Goal: Transaction & Acquisition: Purchase product/service

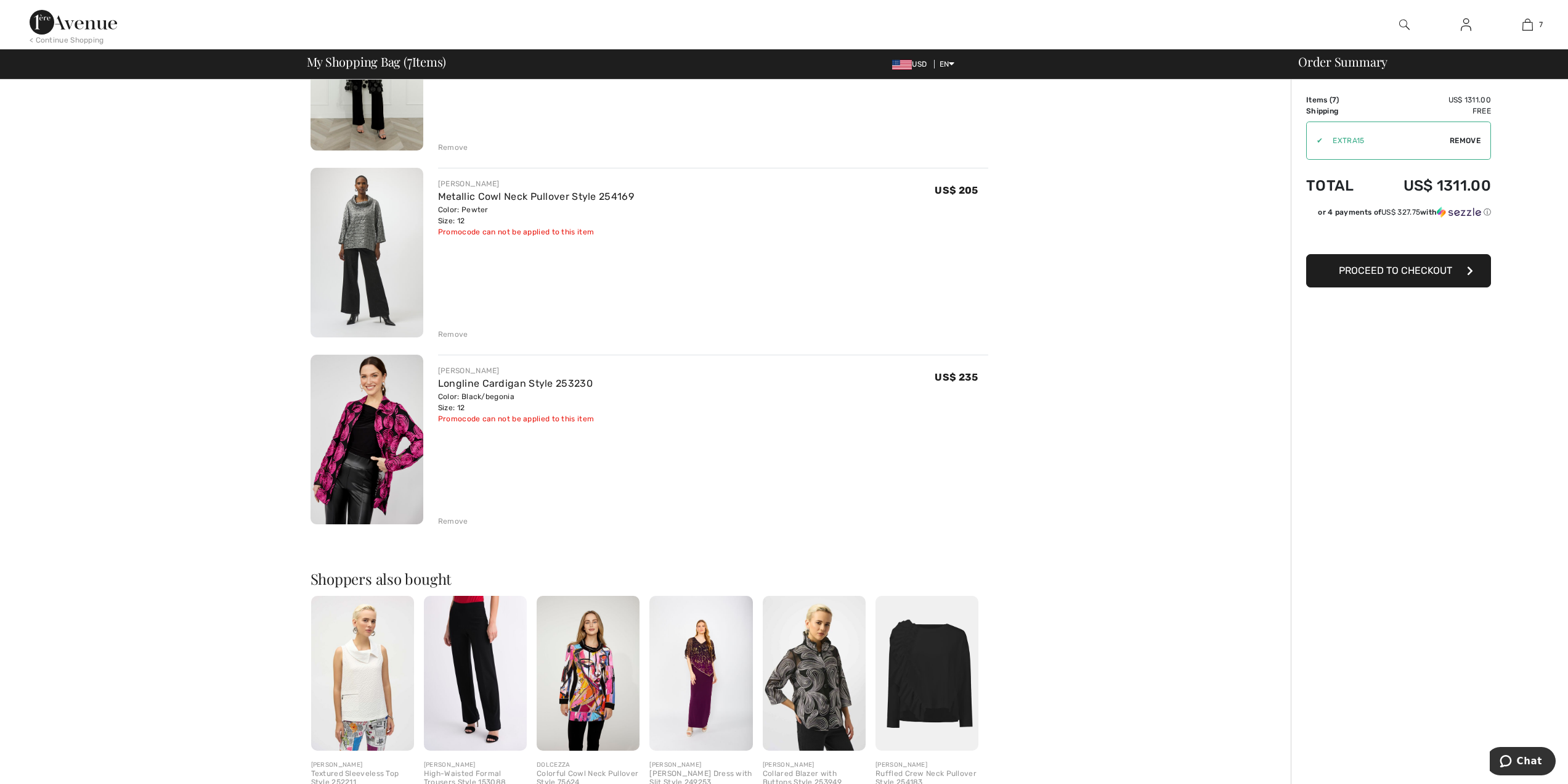
scroll to position [959, 0]
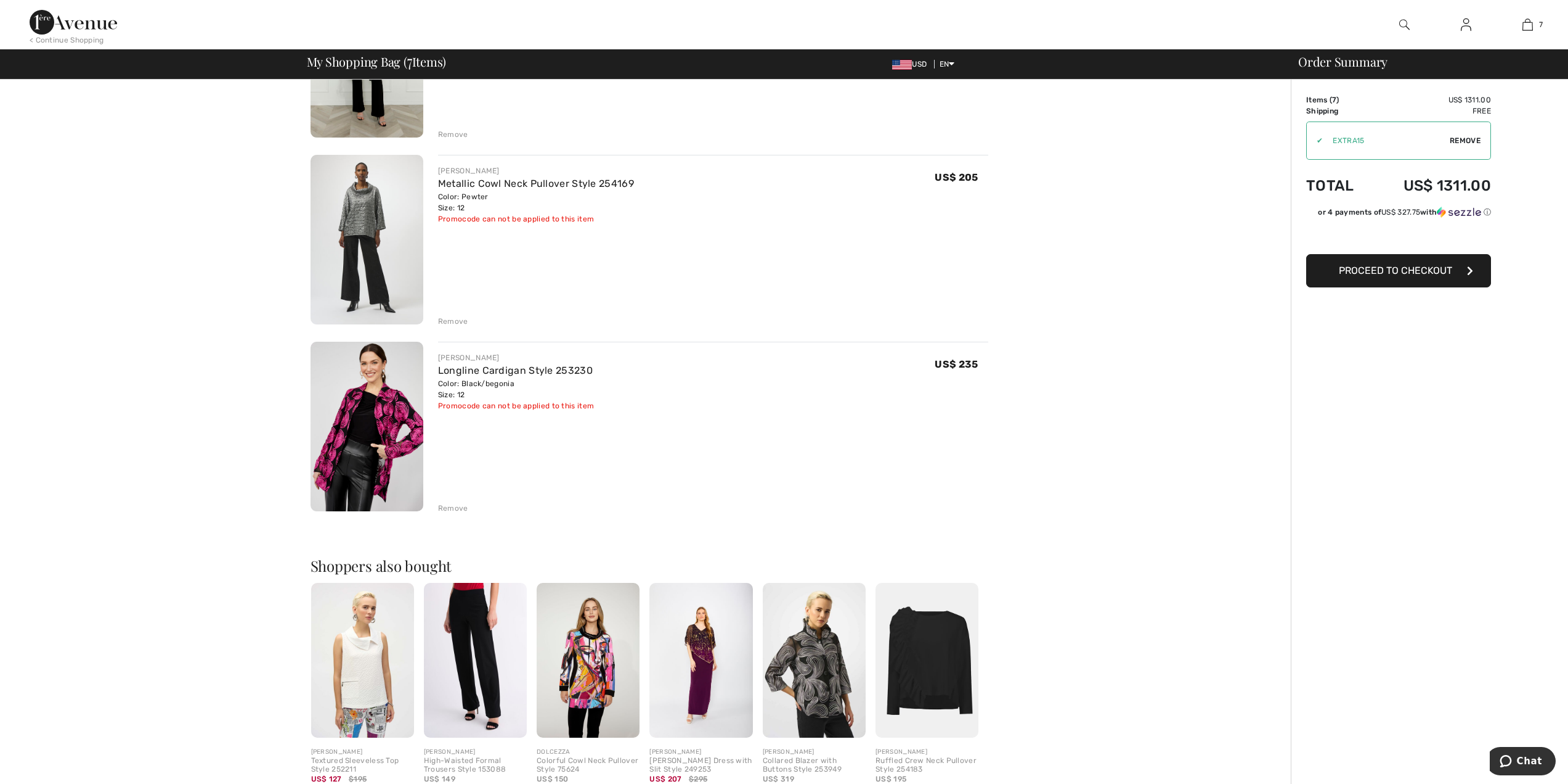
click at [806, 681] on img at bounding box center [814, 660] width 103 height 155
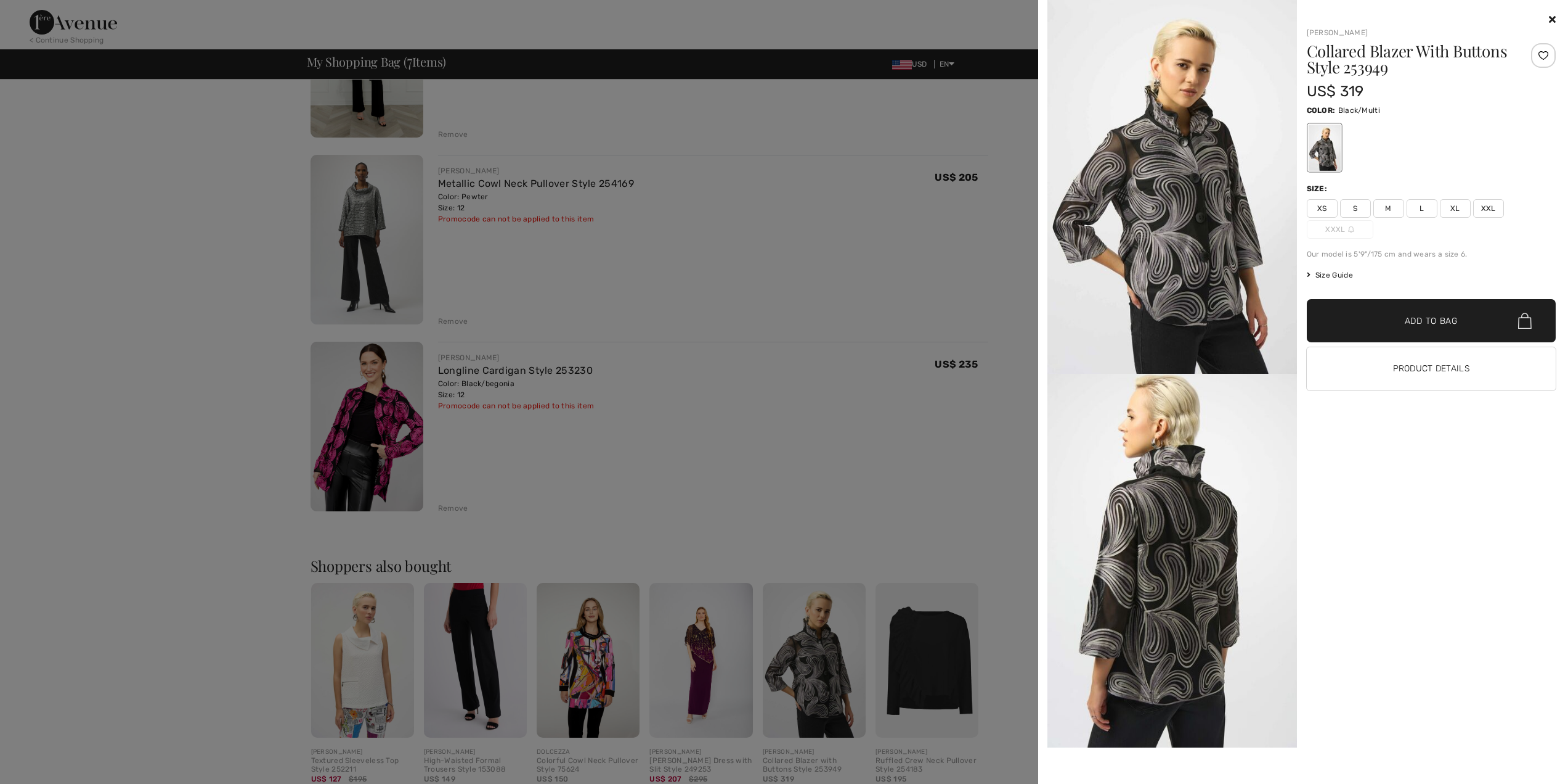
click at [1168, 262] on img at bounding box center [1172, 187] width 249 height 374
click at [1199, 568] on img at bounding box center [1172, 561] width 249 height 374
click at [1202, 180] on img at bounding box center [1172, 187] width 249 height 374
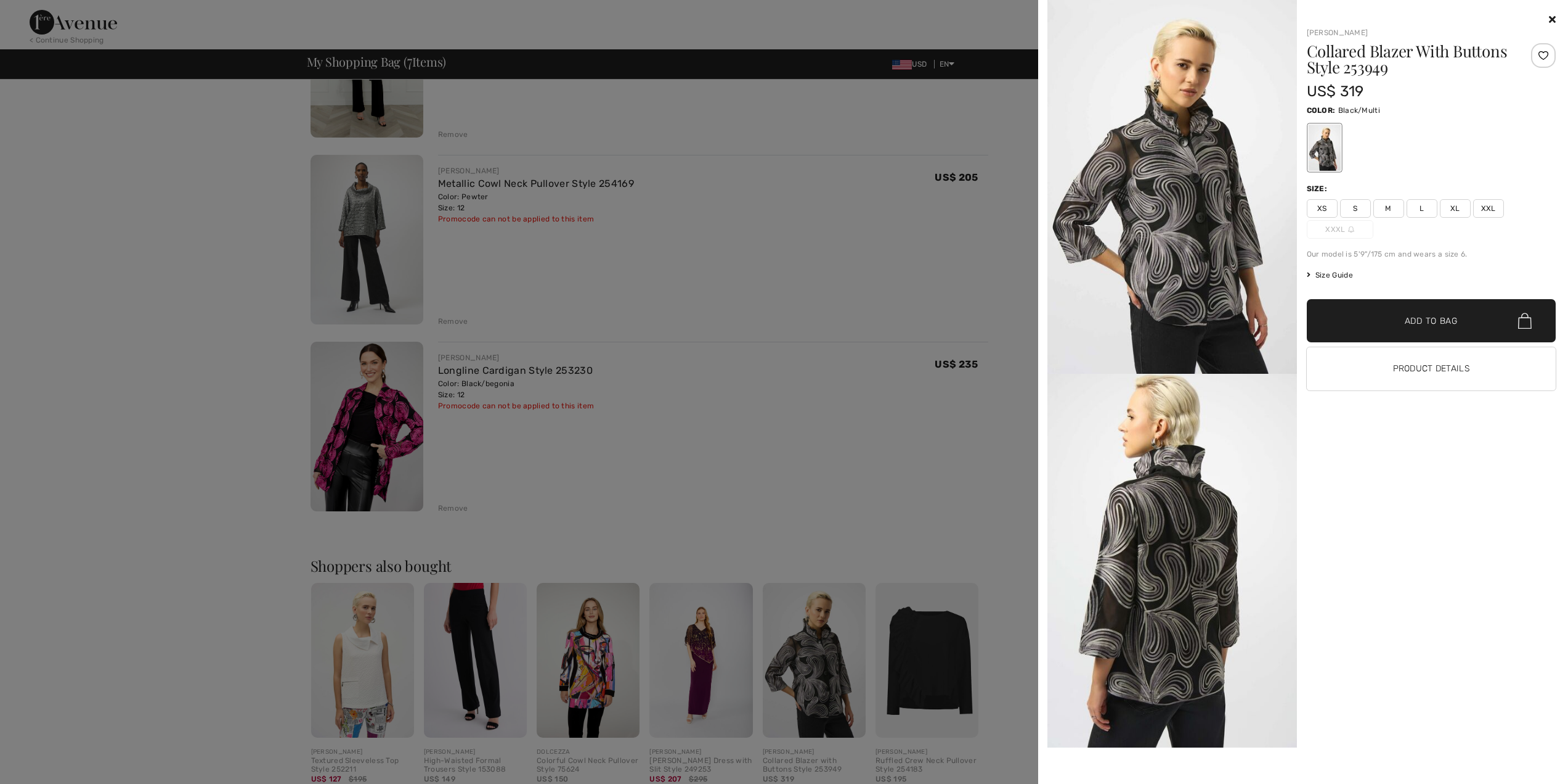
click at [1424, 210] on span "L" at bounding box center [1422, 208] width 30 height 19
click at [1441, 323] on span "Add to Bag" at bounding box center [1431, 321] width 53 height 13
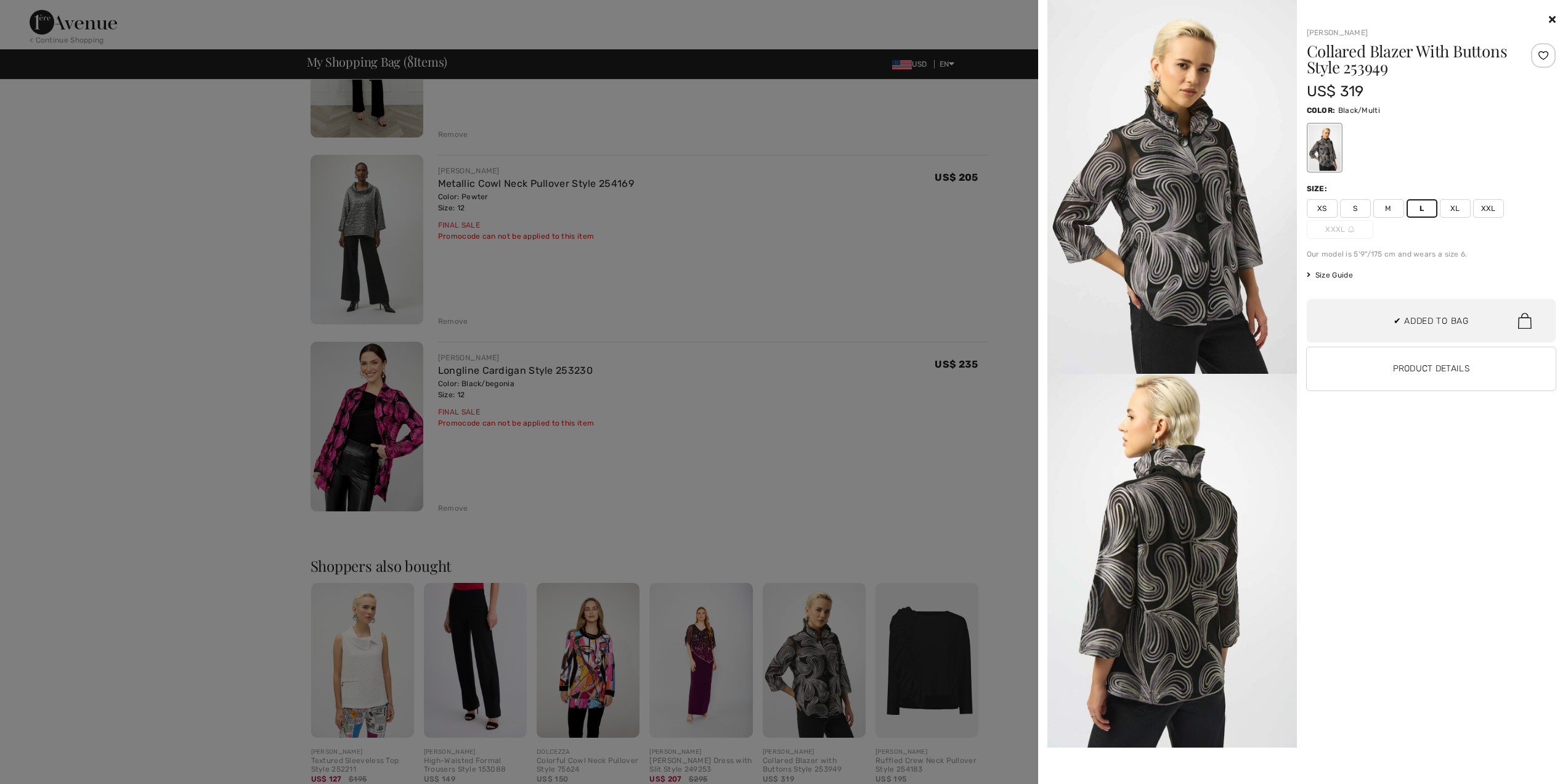
scroll to position [248, 0]
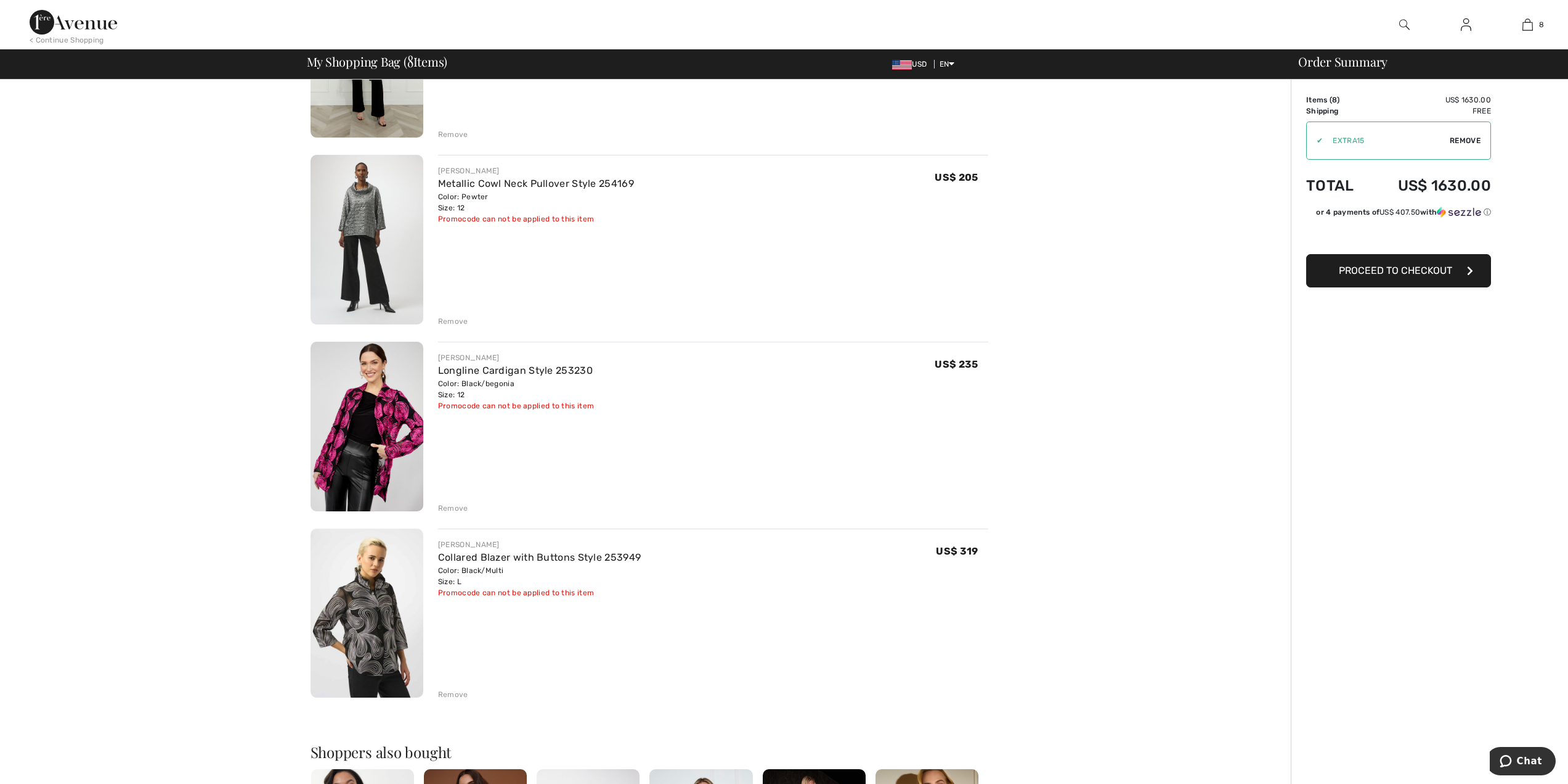
click at [374, 602] on img at bounding box center [367, 613] width 113 height 170
click at [365, 449] on img at bounding box center [367, 426] width 113 height 170
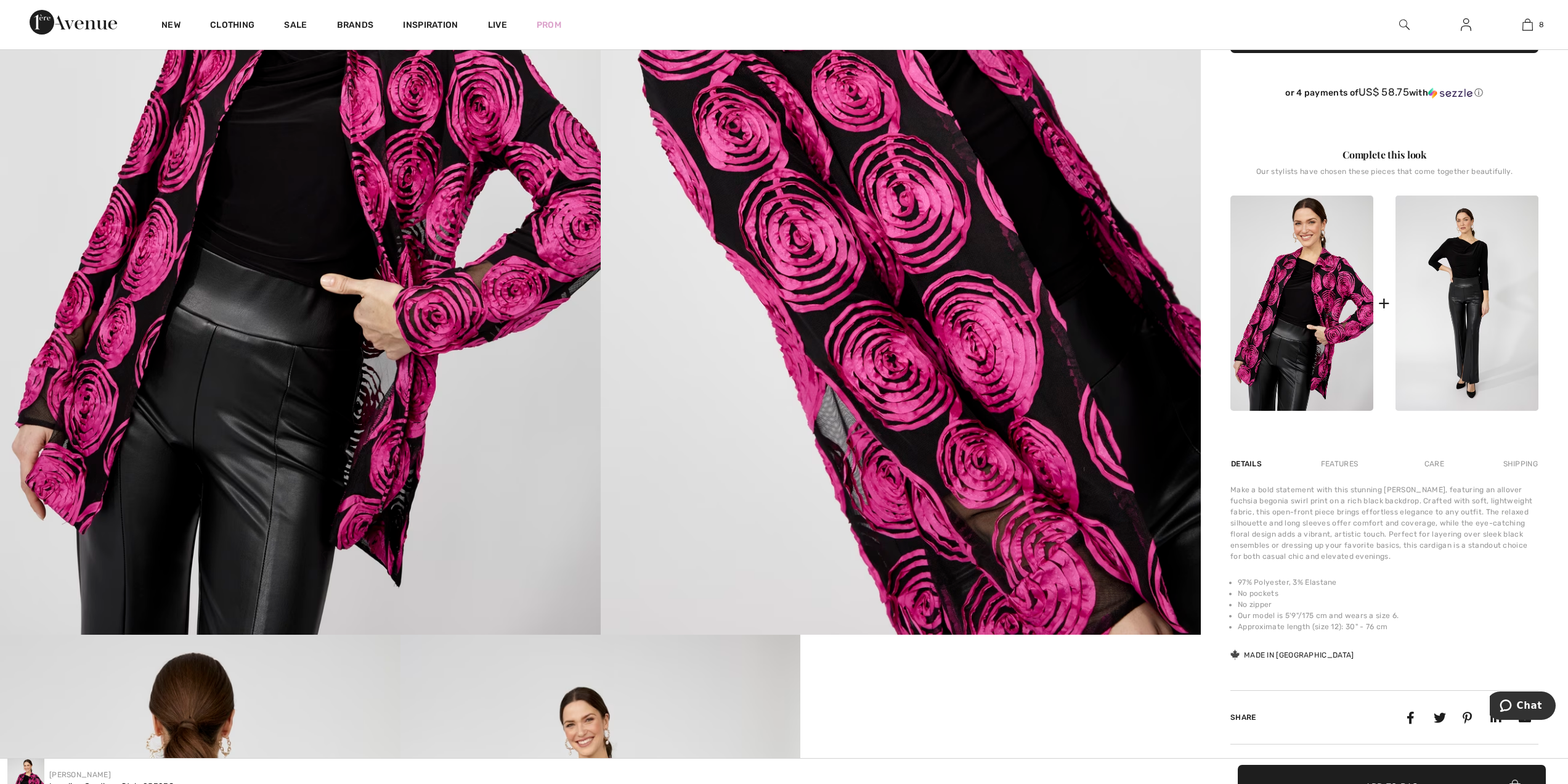
scroll to position [426, 0]
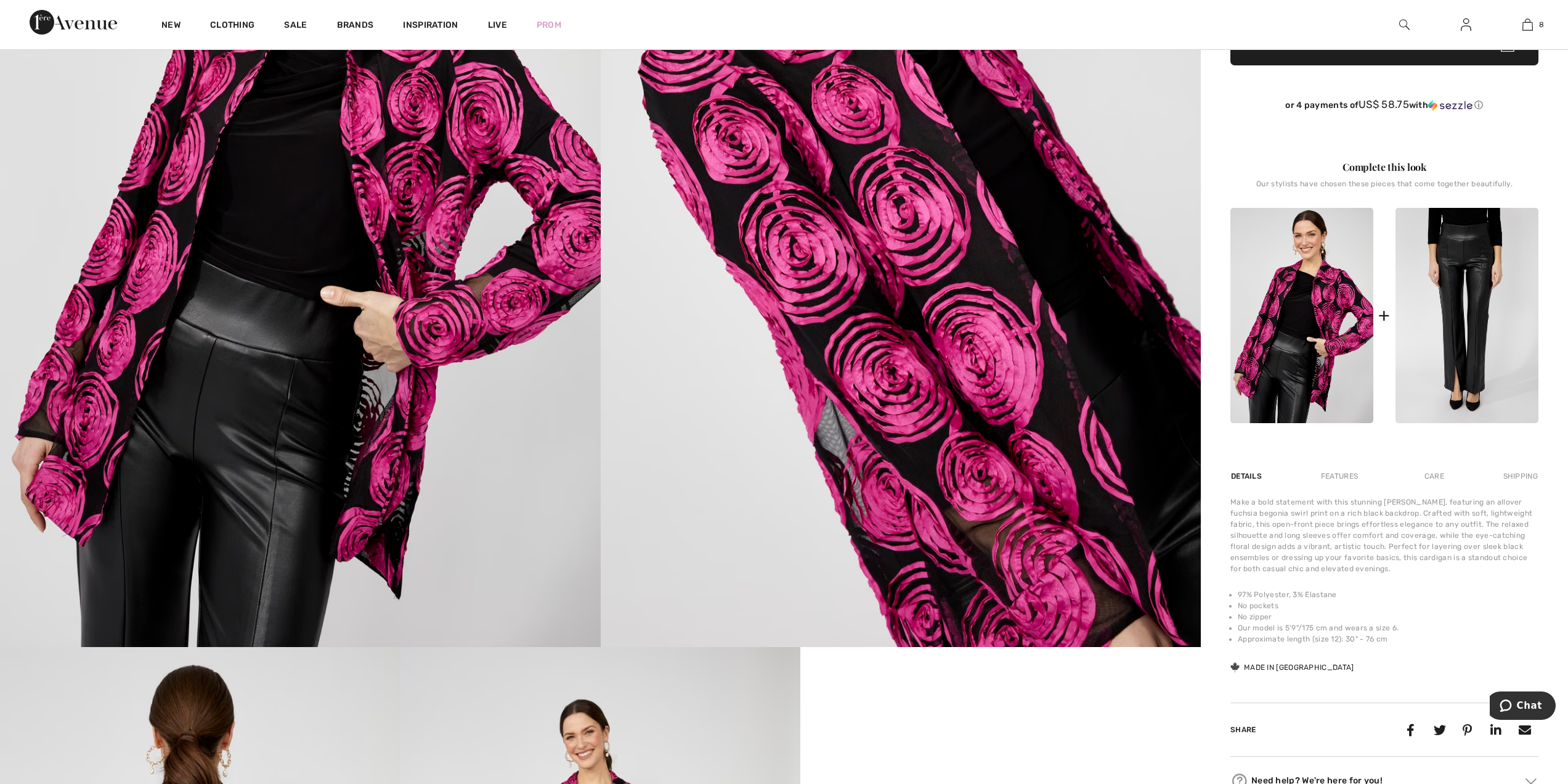
click at [1477, 220] on img at bounding box center [1467, 315] width 143 height 215
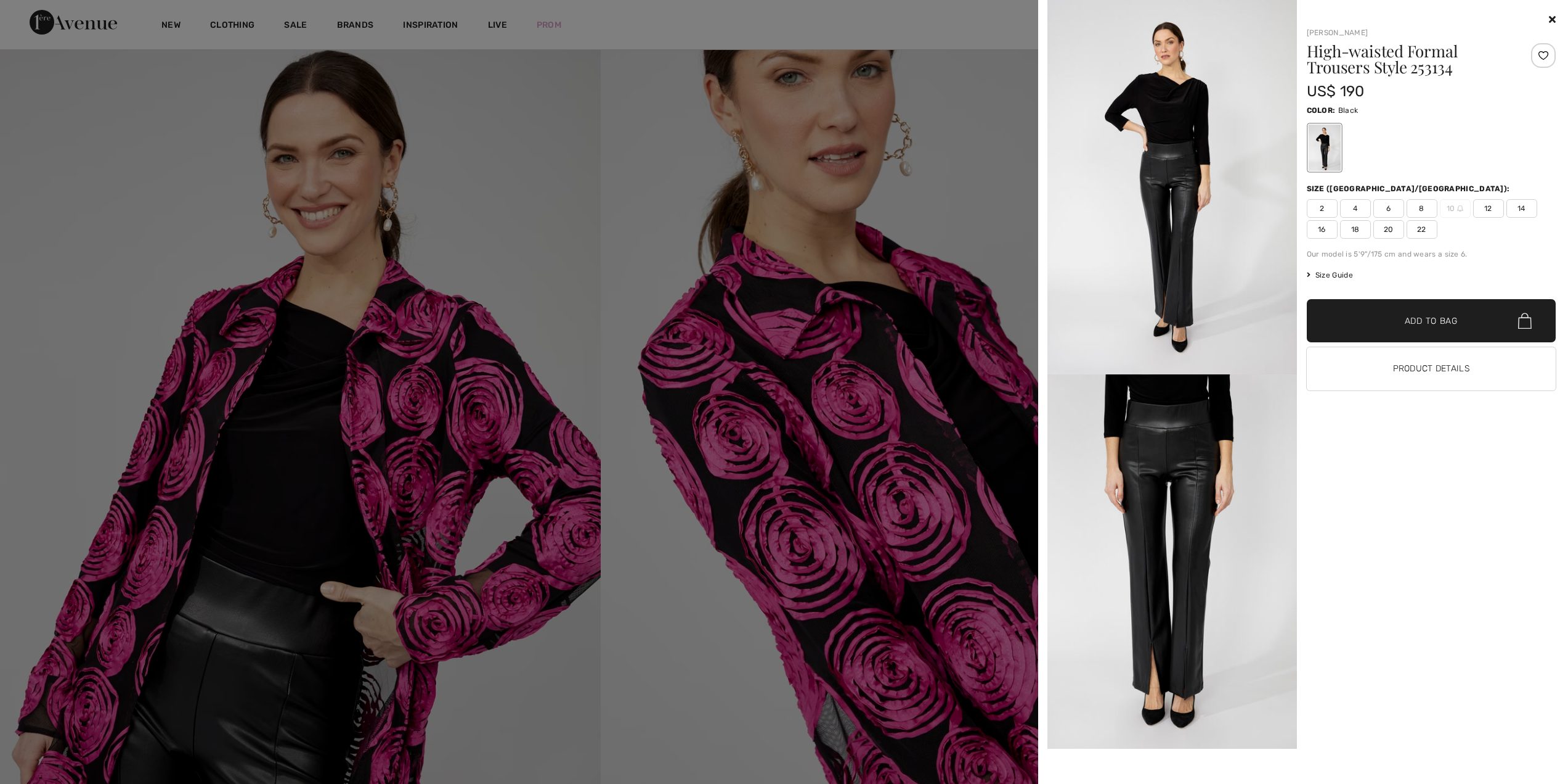
scroll to position [0, 0]
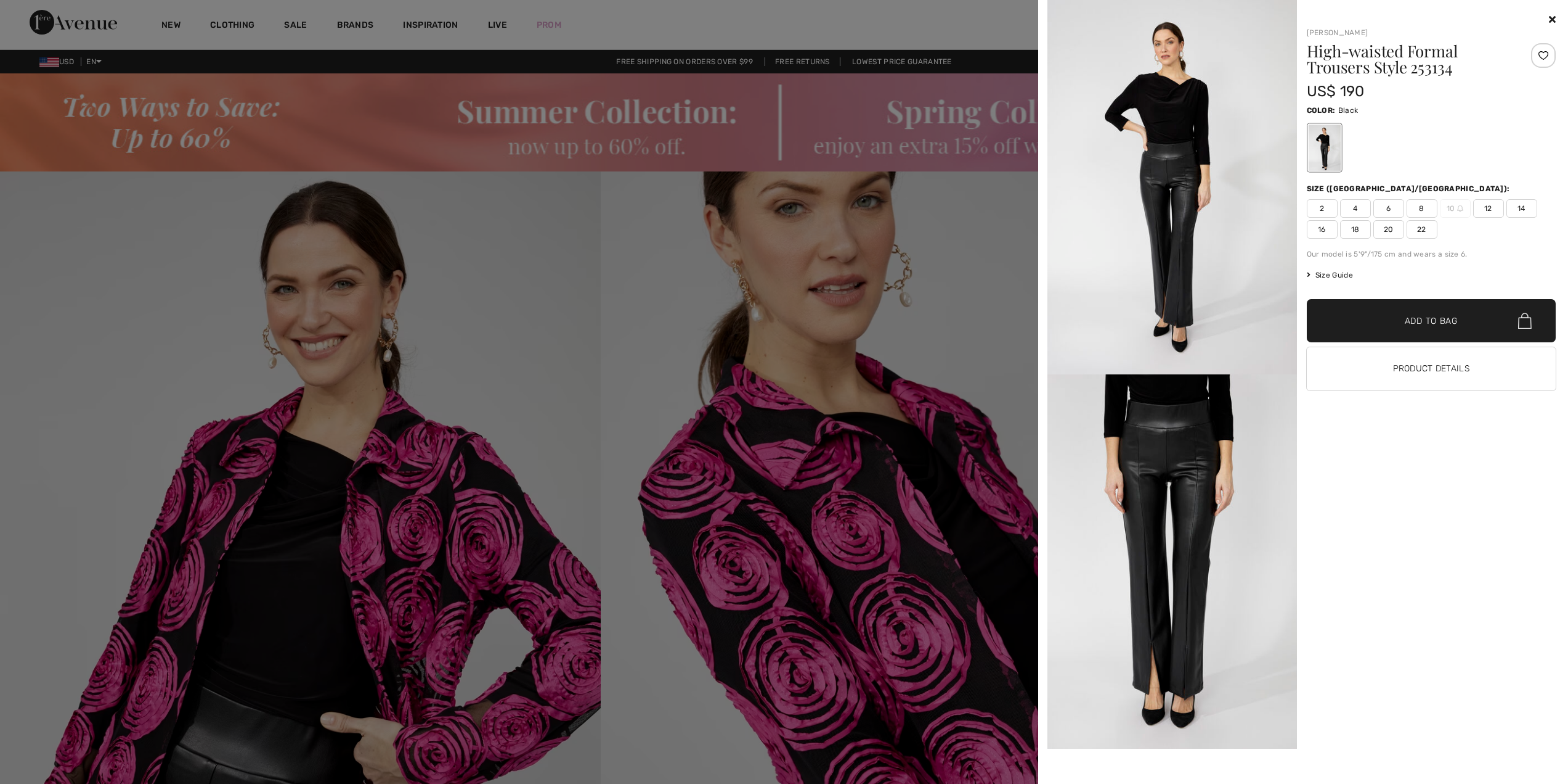
click at [1551, 18] on icon at bounding box center [1553, 19] width 7 height 10
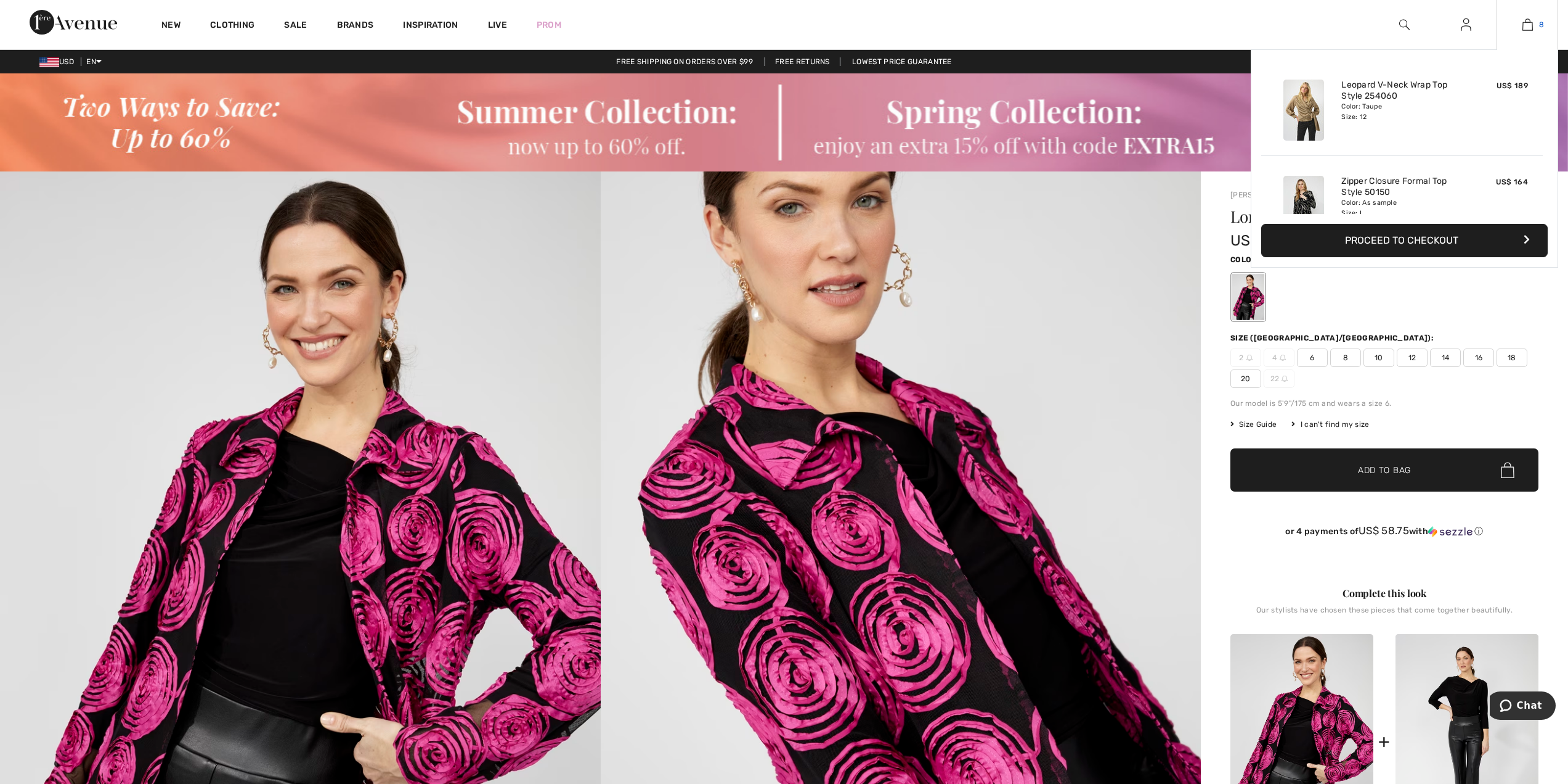
click at [1523, 23] on img at bounding box center [1528, 24] width 11 height 15
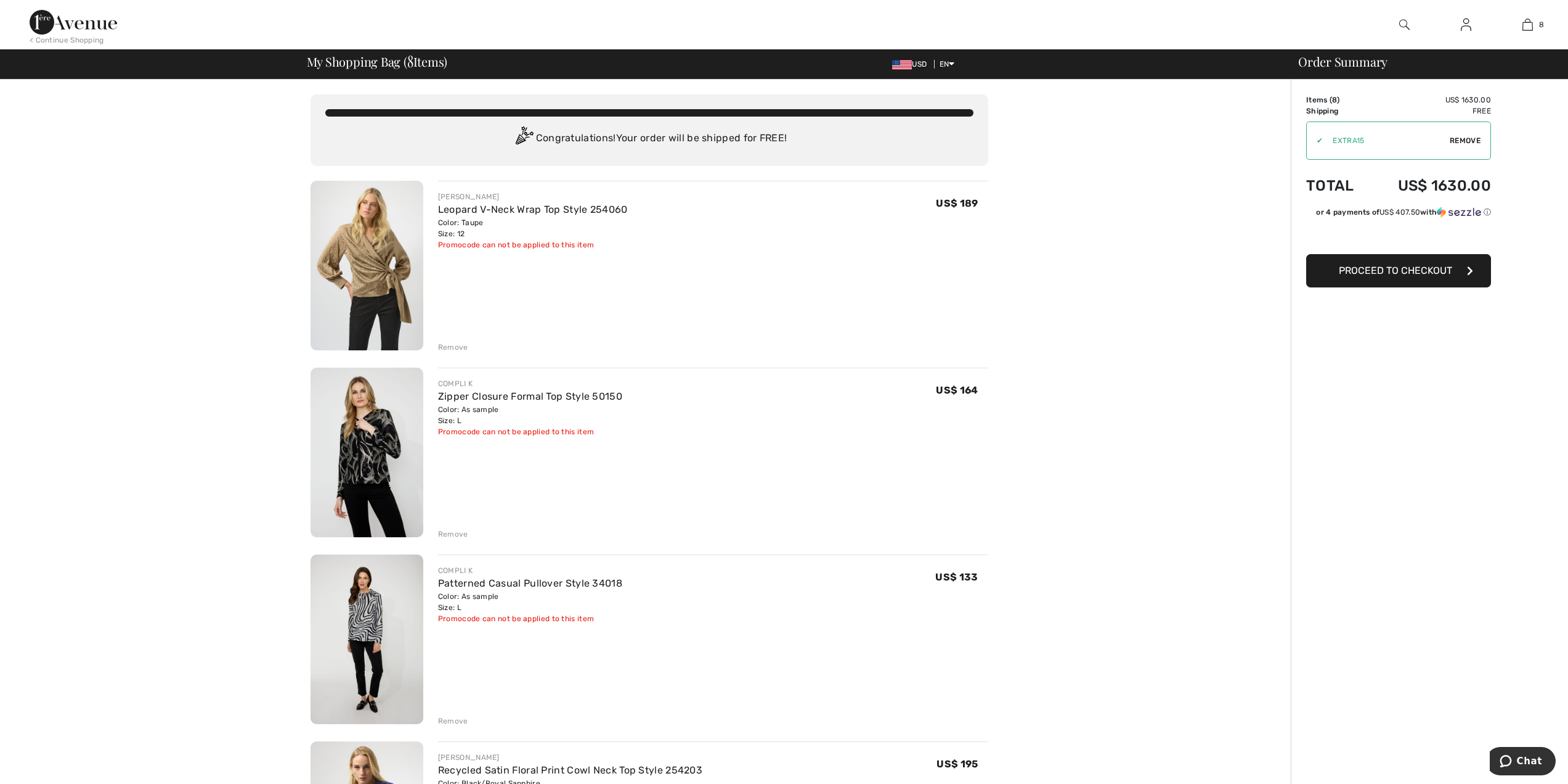
click at [349, 468] on img at bounding box center [367, 452] width 113 height 170
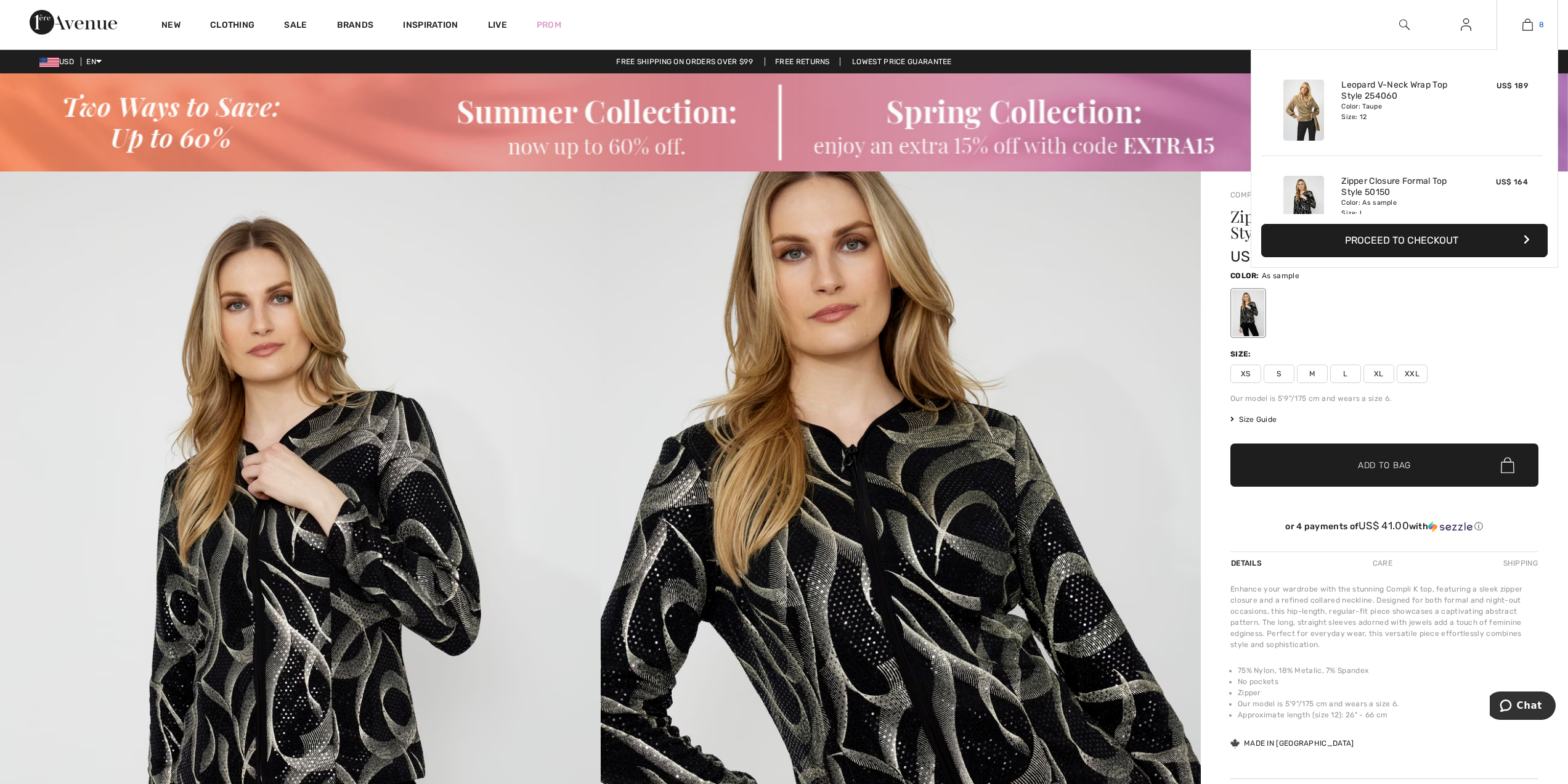
click at [1522, 25] on link "8" at bounding box center [1528, 24] width 61 height 15
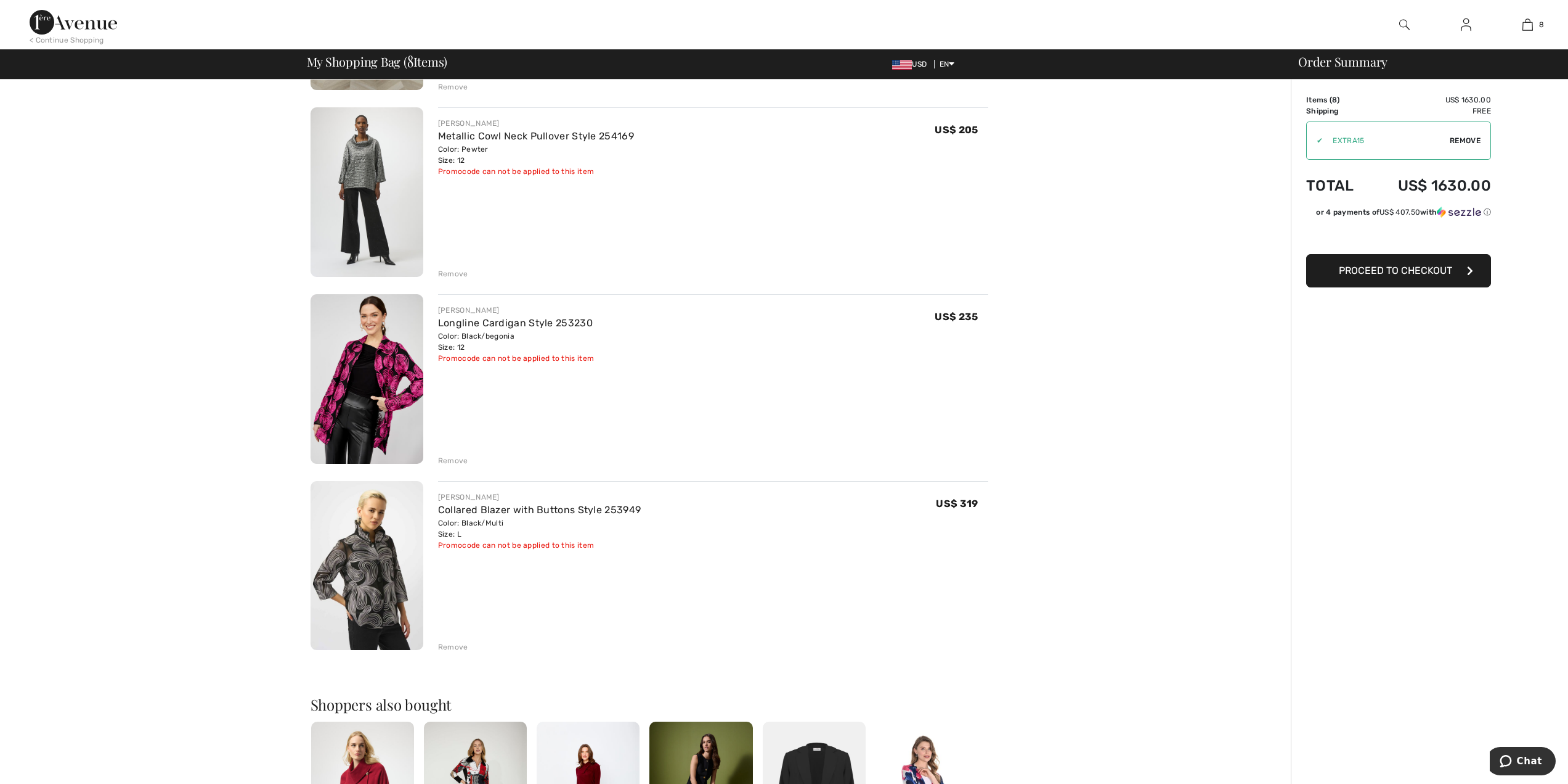
scroll to position [1014, 0]
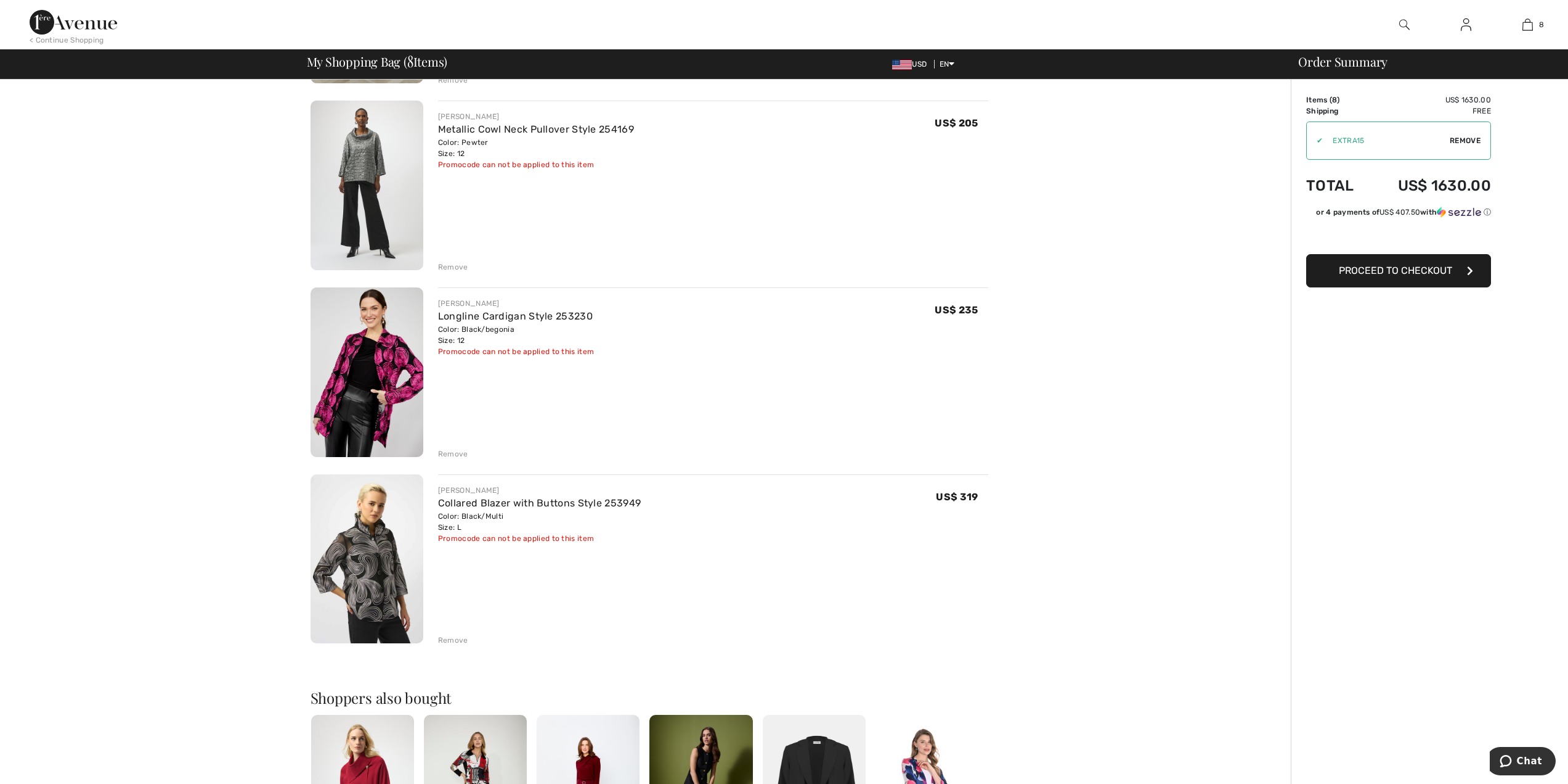
click at [459, 639] on div "Remove" at bounding box center [453, 640] width 30 height 11
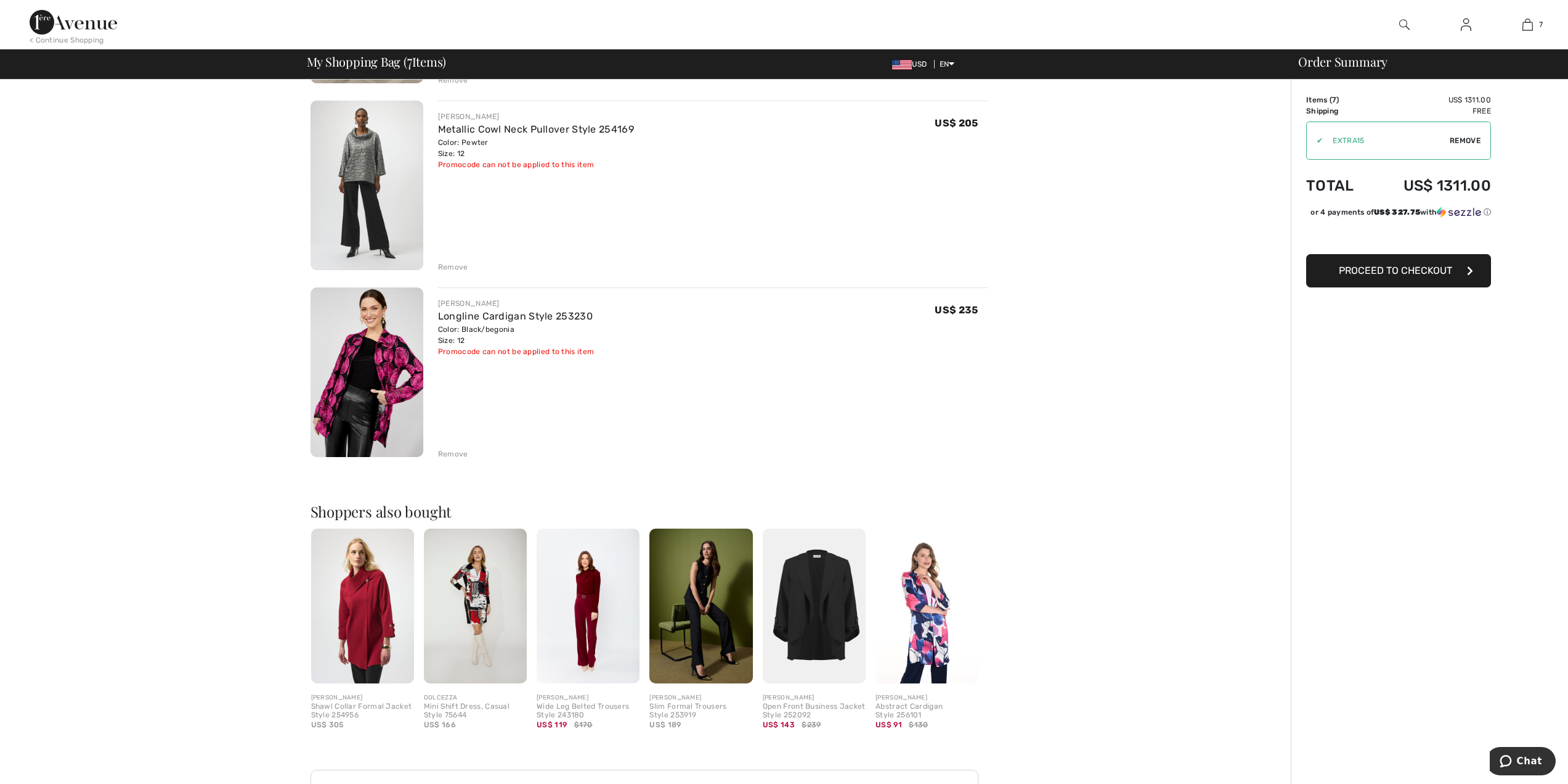
click at [379, 158] on img at bounding box center [367, 185] width 113 height 170
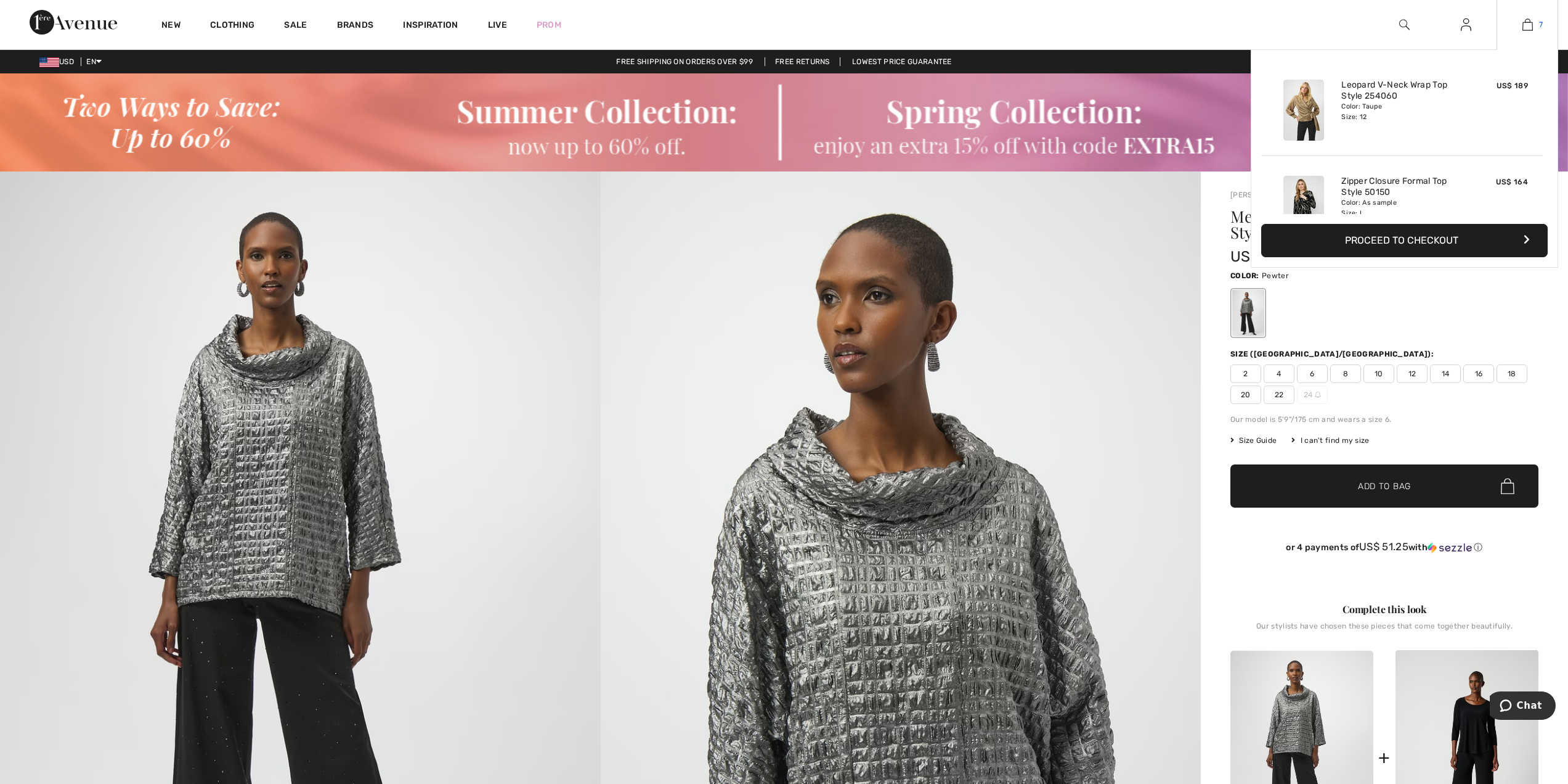
click at [1529, 25] on img at bounding box center [1528, 24] width 11 height 15
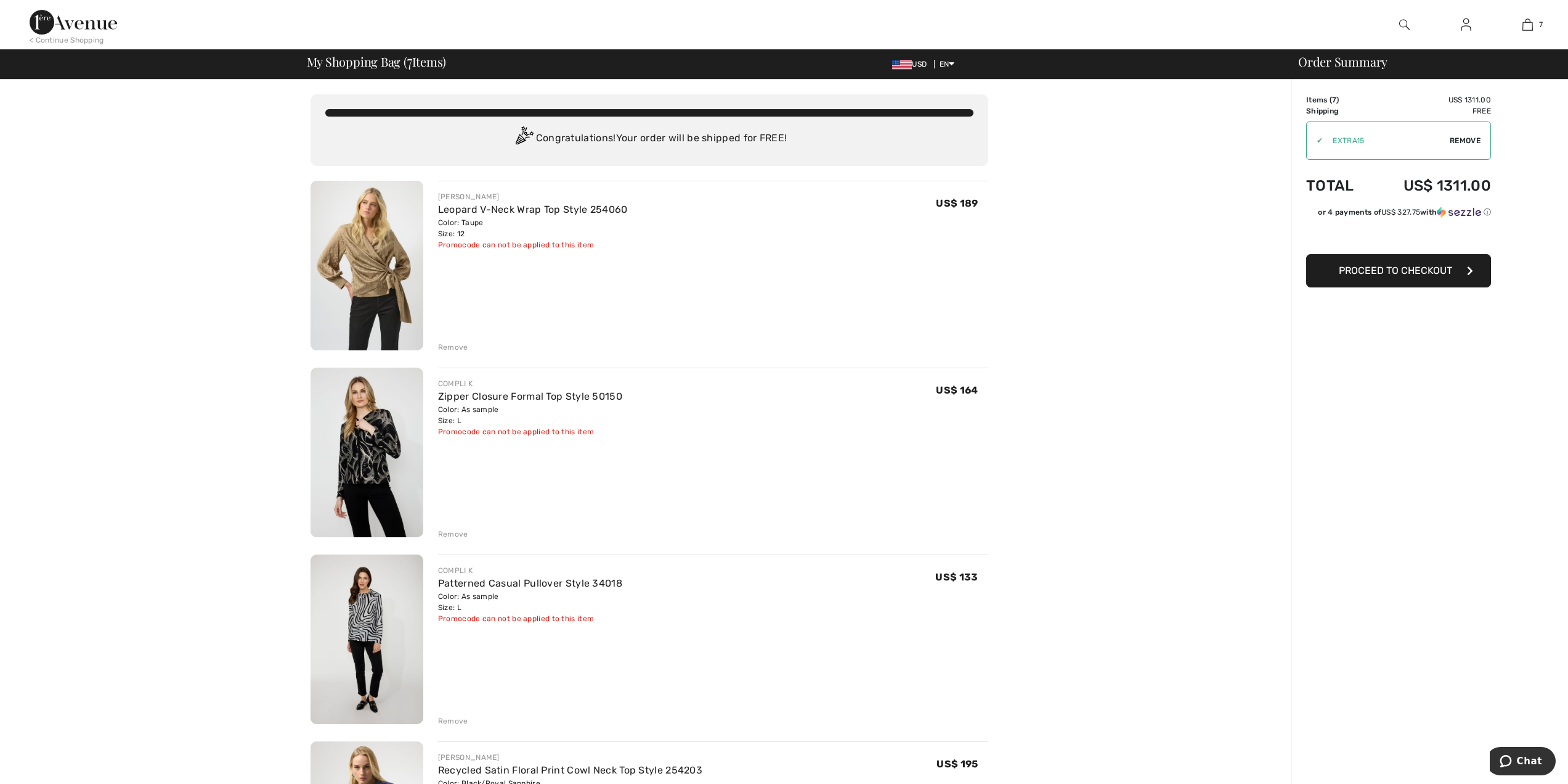
click at [368, 626] on img at bounding box center [367, 639] width 113 height 170
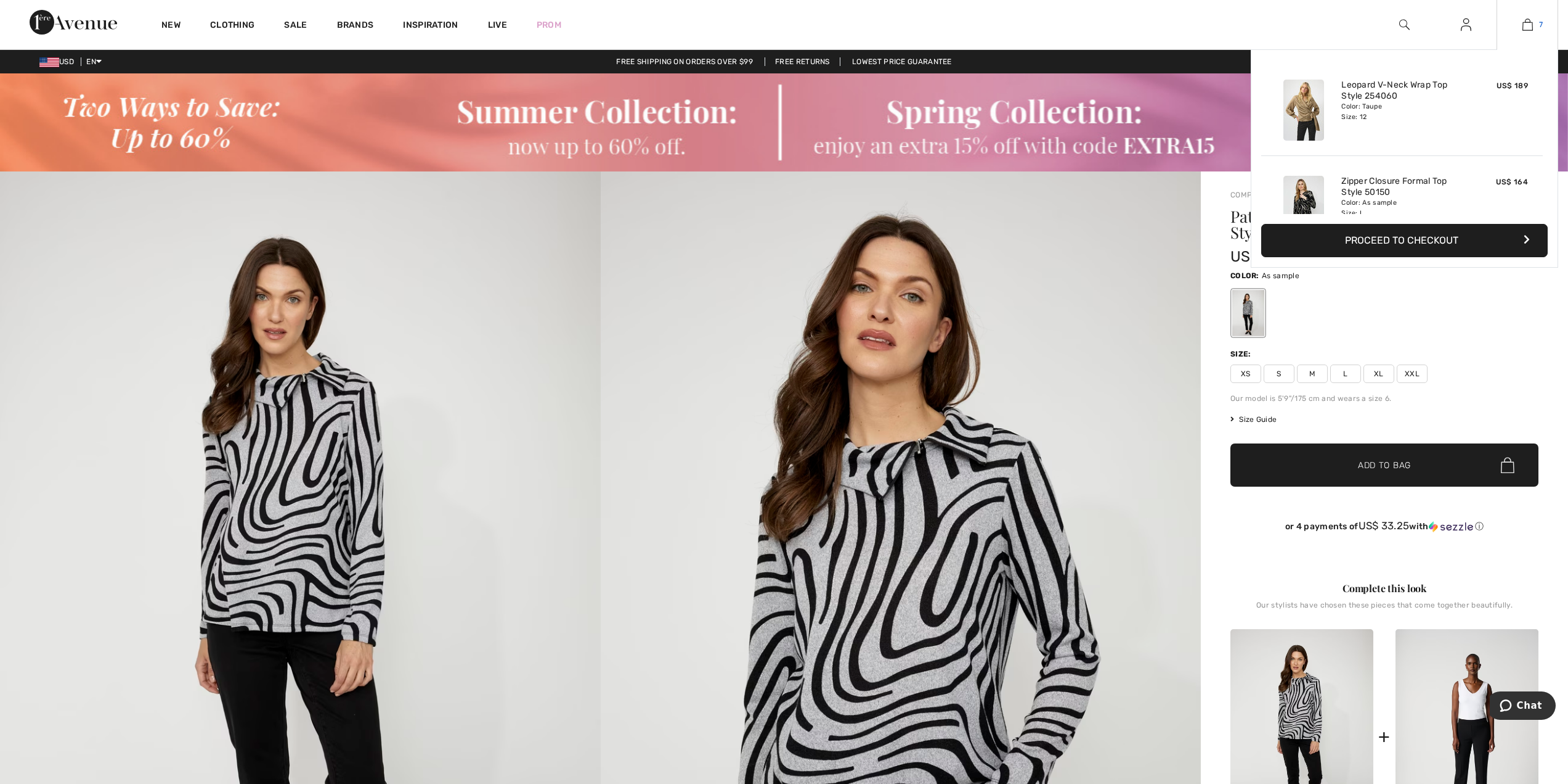
click at [1529, 25] on img at bounding box center [1528, 24] width 11 height 15
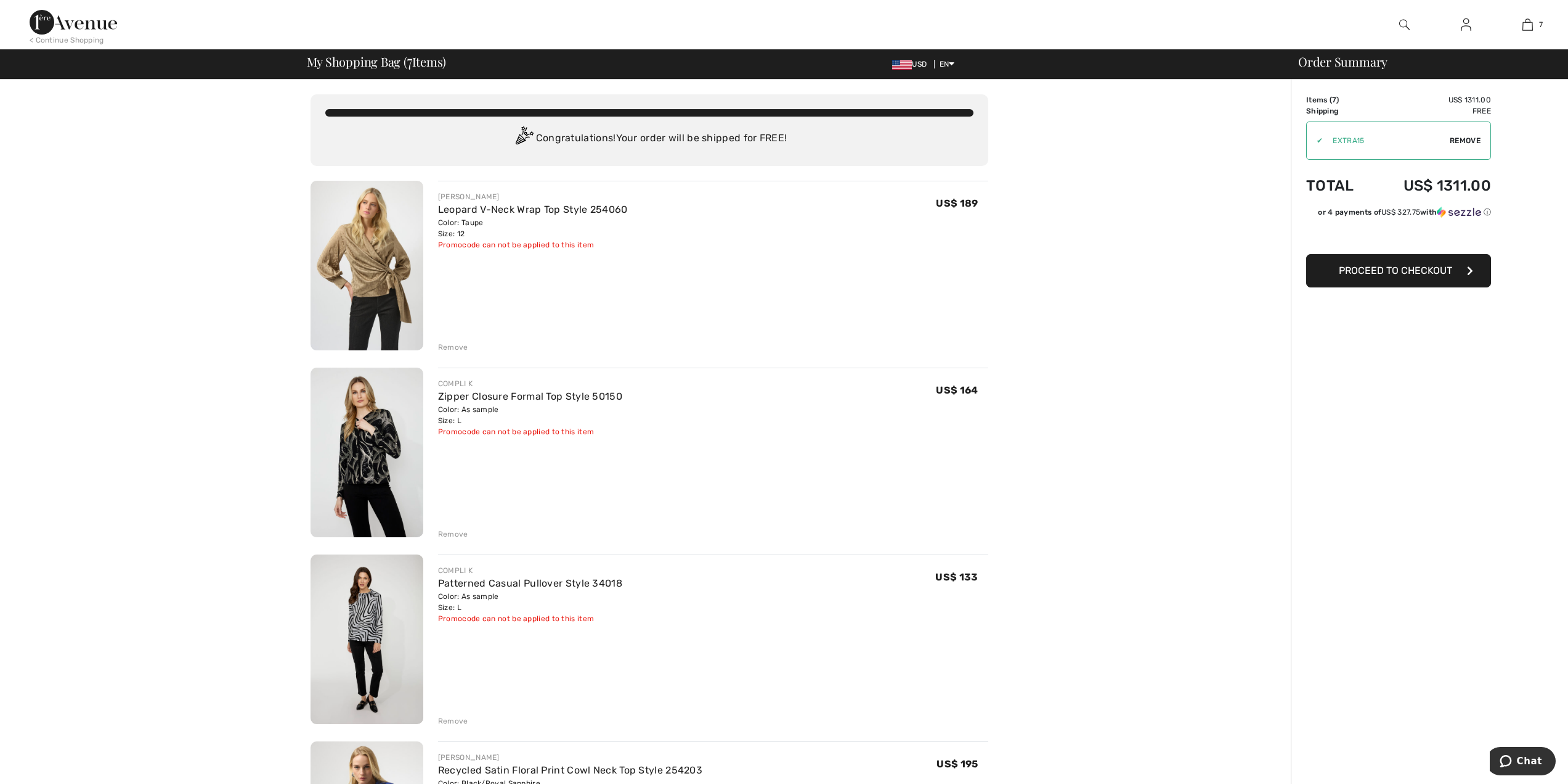
click at [455, 720] on div "Remove" at bounding box center [453, 721] width 30 height 11
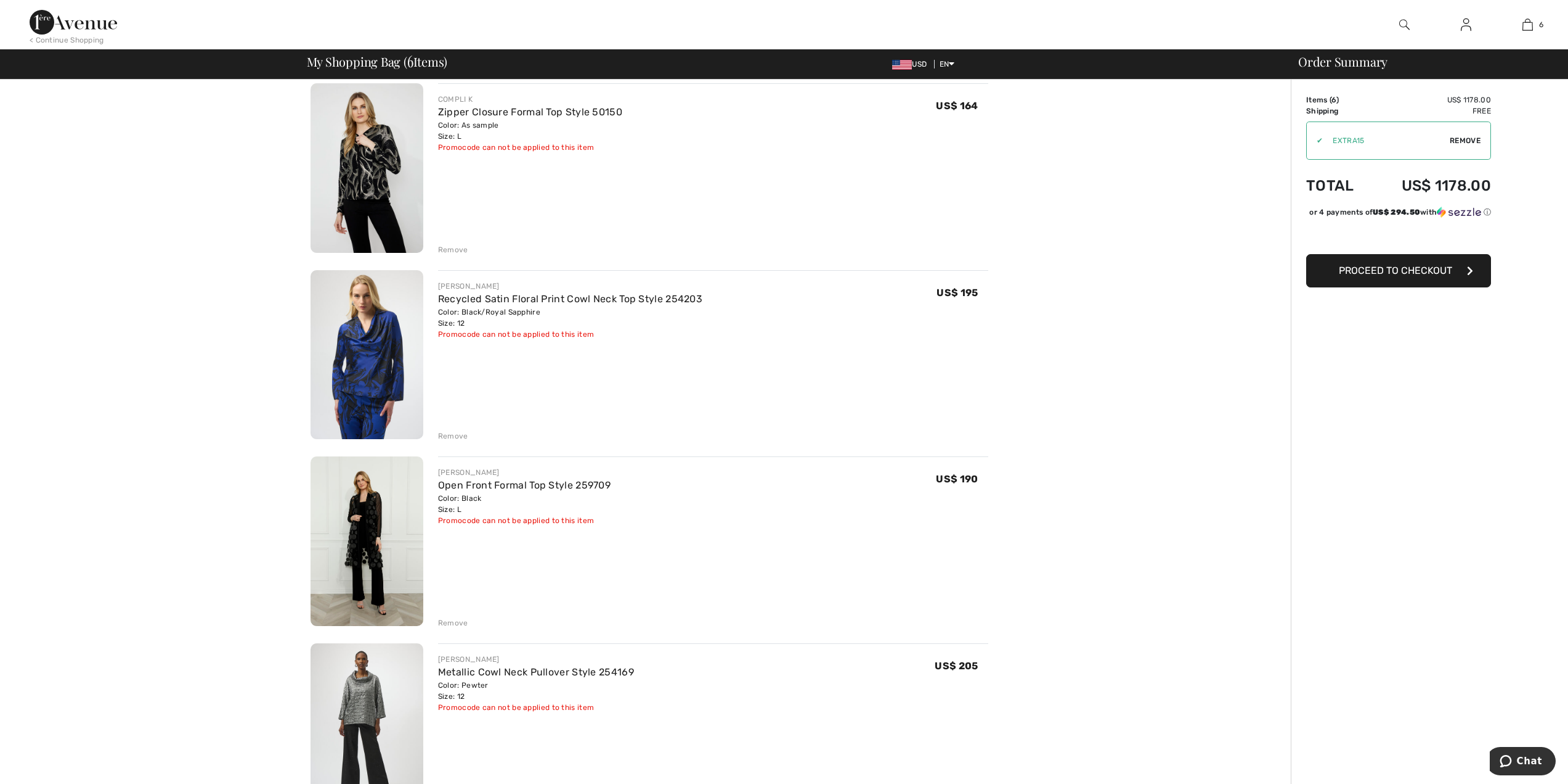
scroll to position [290, 0]
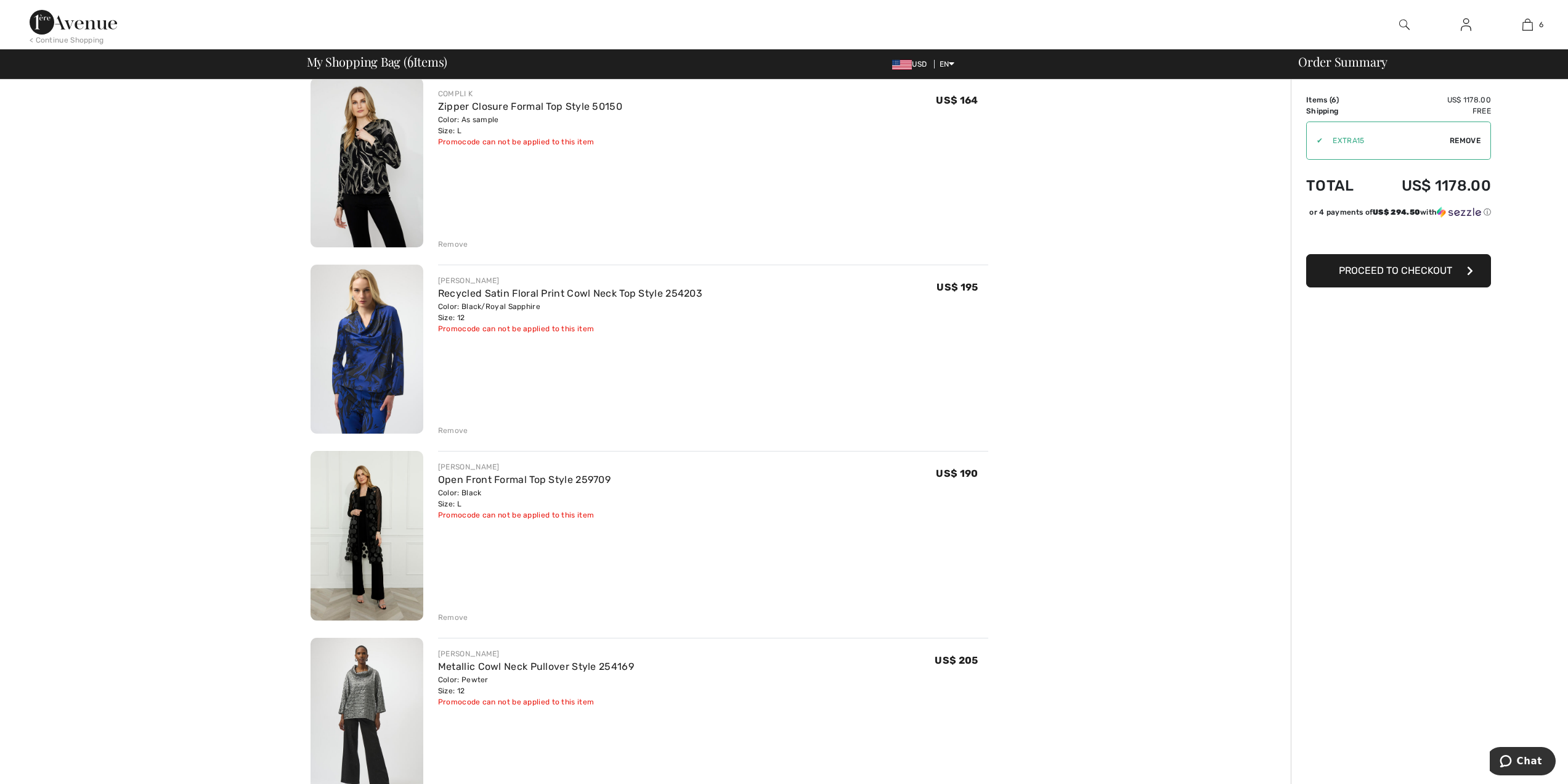
click at [362, 365] on img at bounding box center [367, 350] width 113 height 170
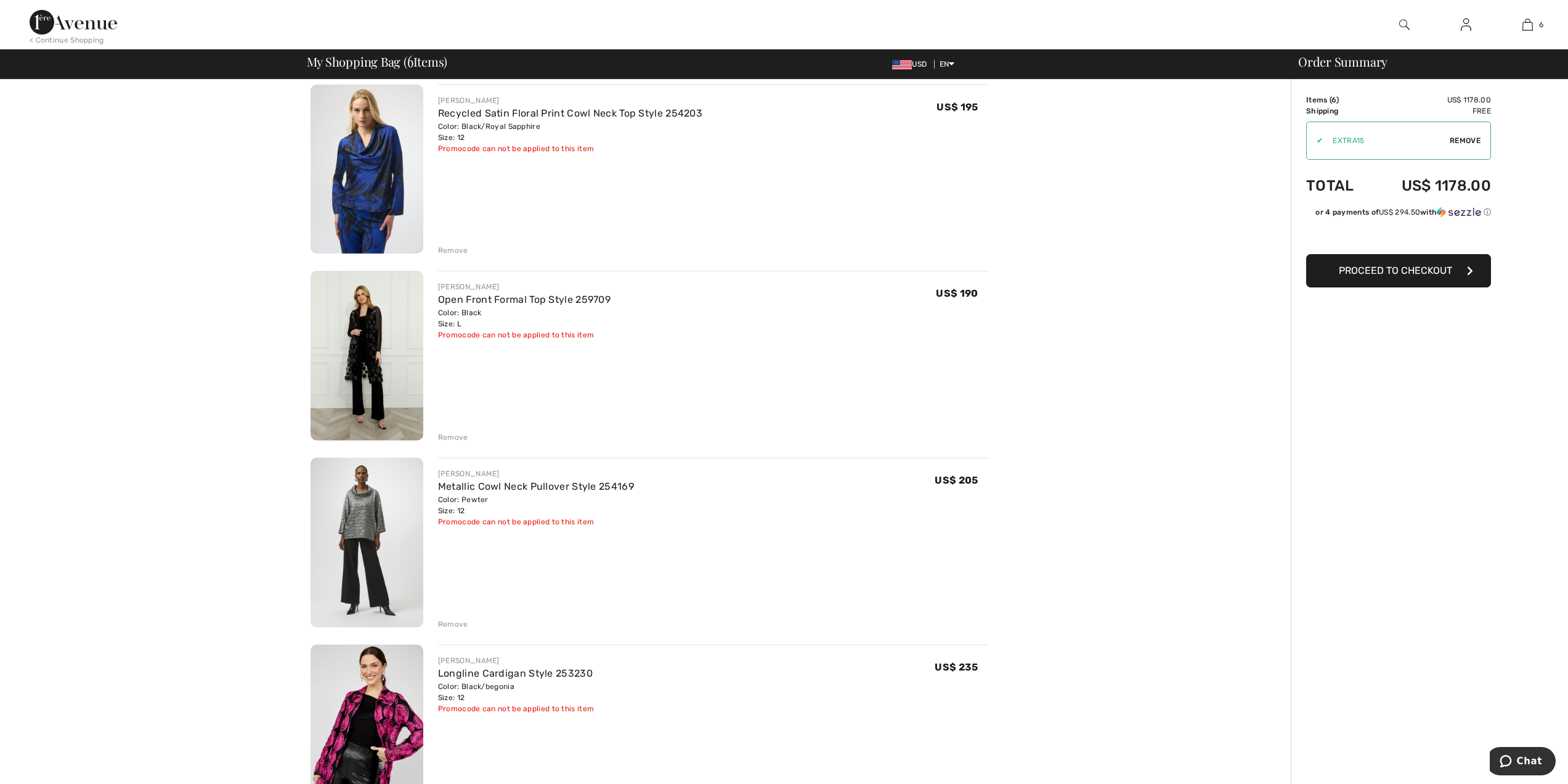
scroll to position [446, 0]
